Goal: Task Accomplishment & Management: Manage account settings

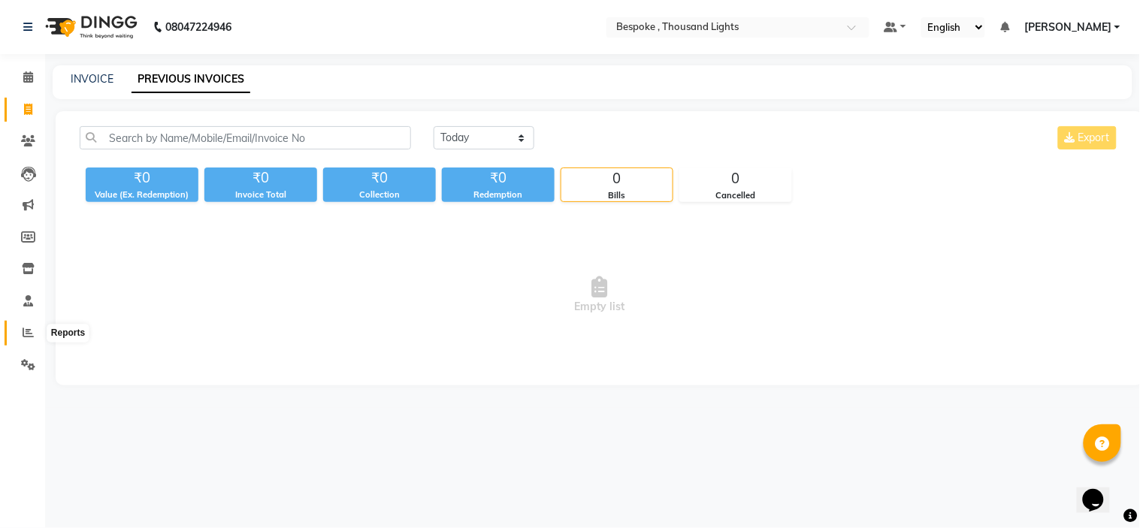
click at [30, 338] on icon at bounding box center [28, 332] width 11 height 11
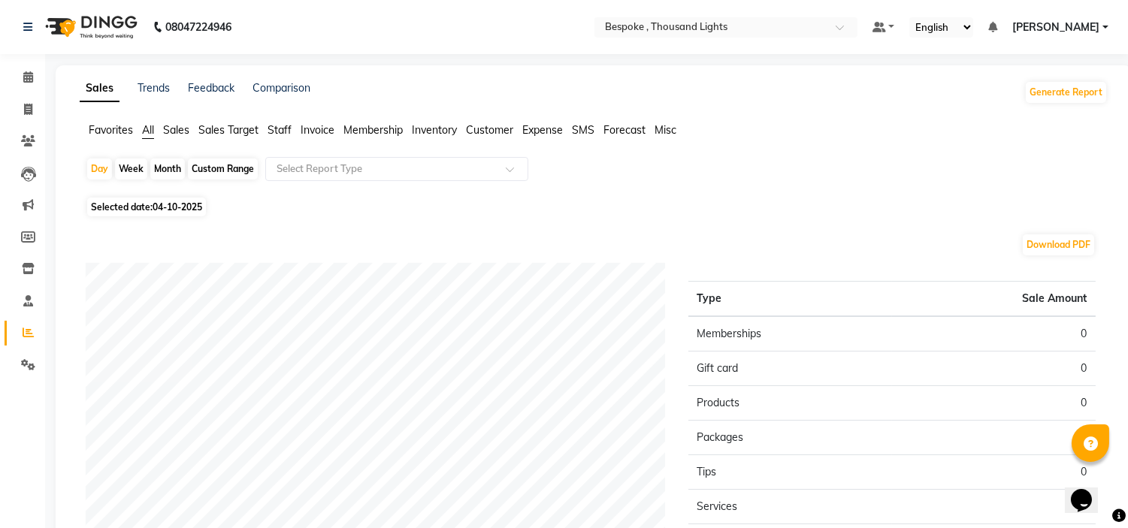
click at [274, 135] on span "Staff" at bounding box center [280, 130] width 24 height 14
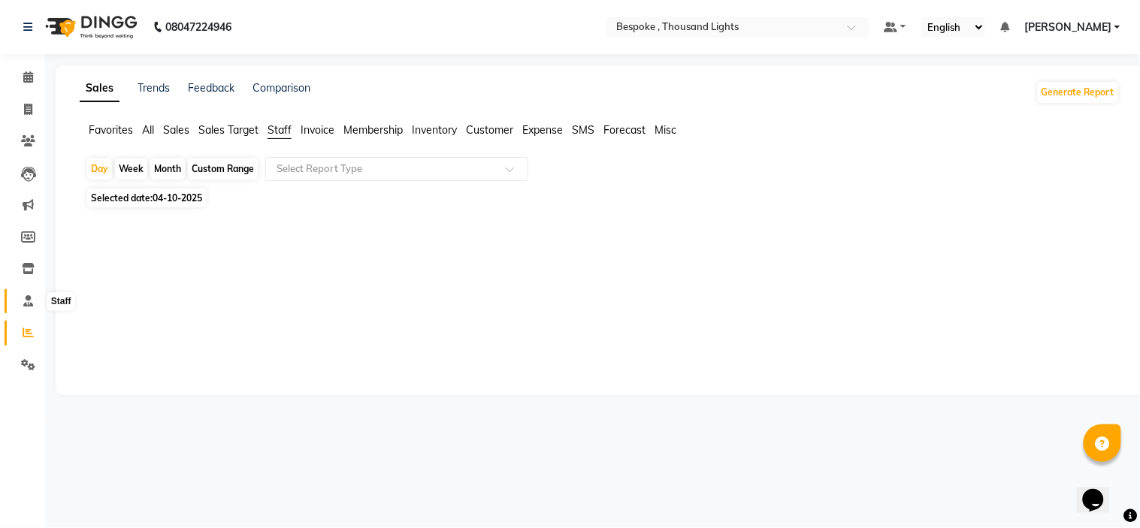
click at [28, 304] on icon at bounding box center [28, 300] width 10 height 11
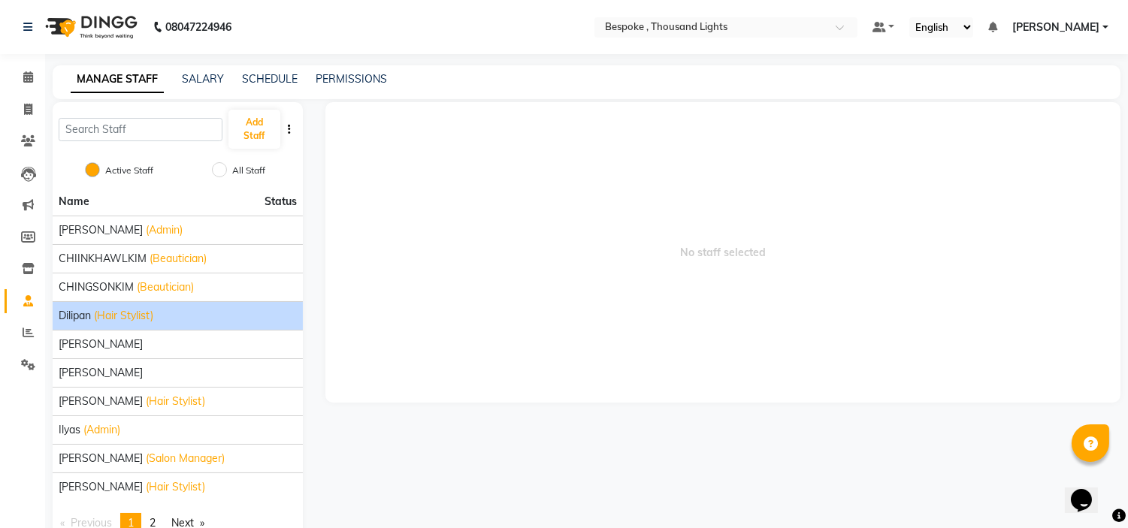
click at [123, 317] on span "(Hair Stylist)" at bounding box center [123, 316] width 59 height 16
